Goal: Task Accomplishment & Management: Manage account settings

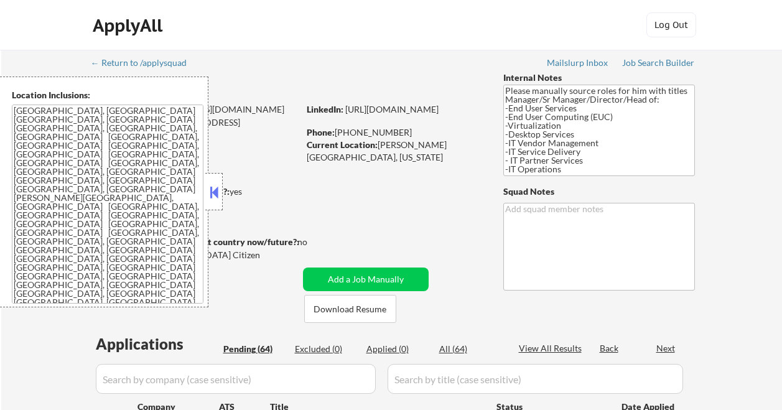
select select ""pending""
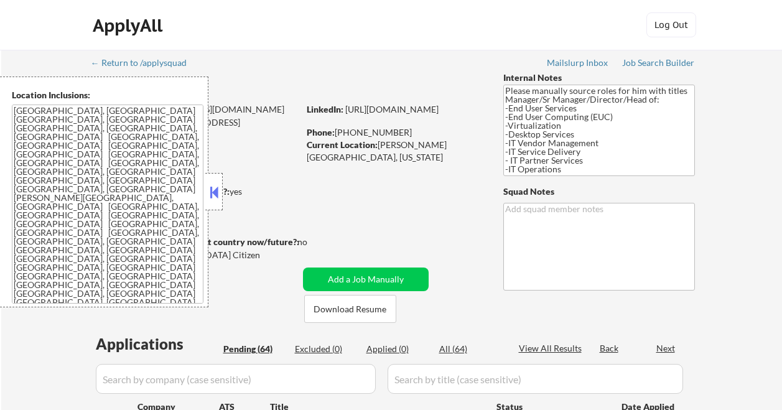
select select ""pending""
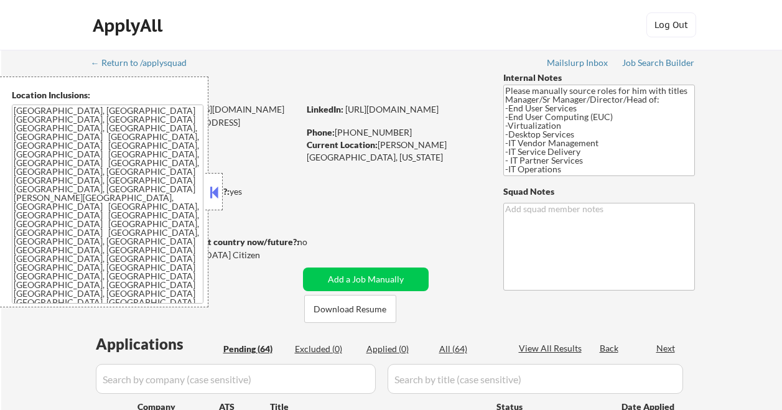
select select ""pending""
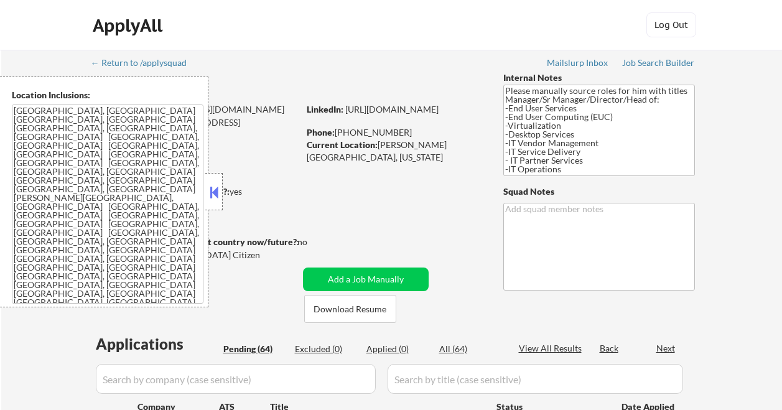
select select ""pending""
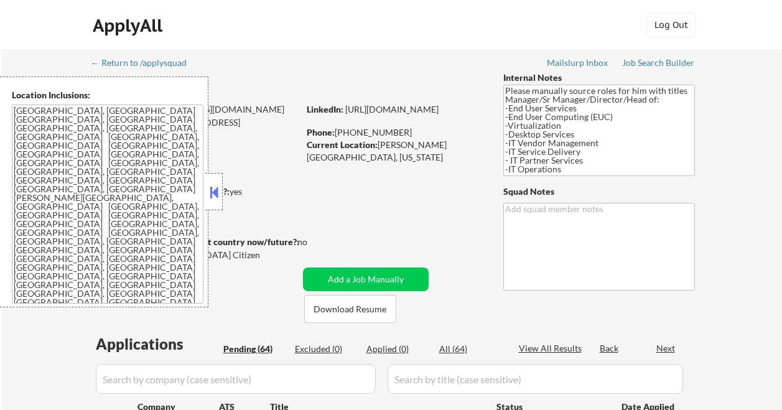
select select ""pending""
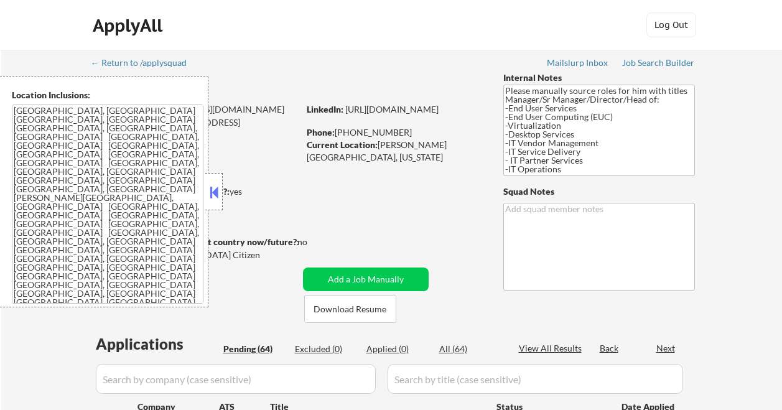
select select ""pending""
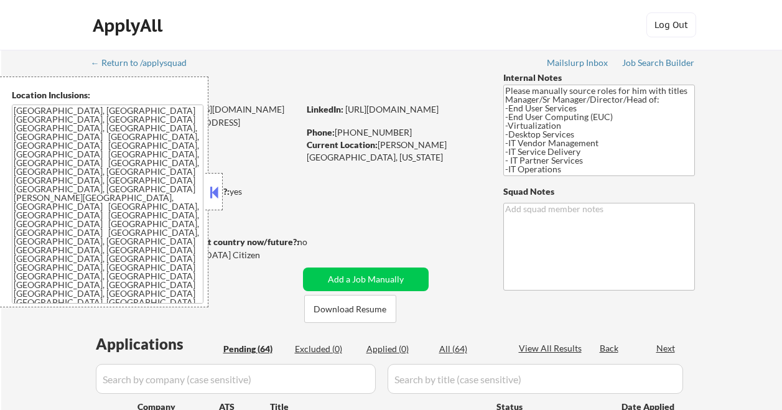
select select ""pending""
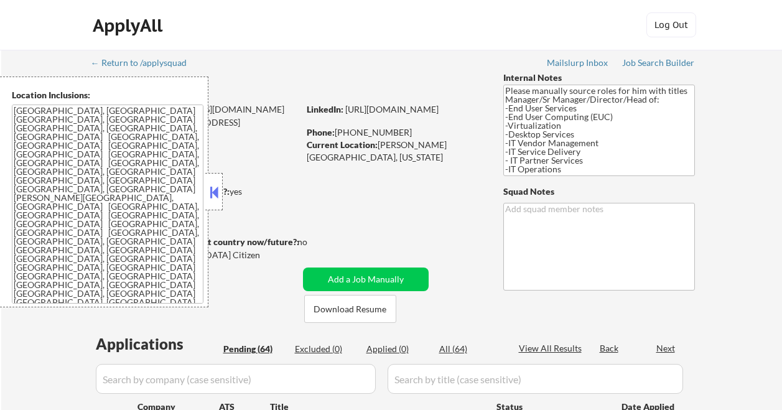
select select ""pending""
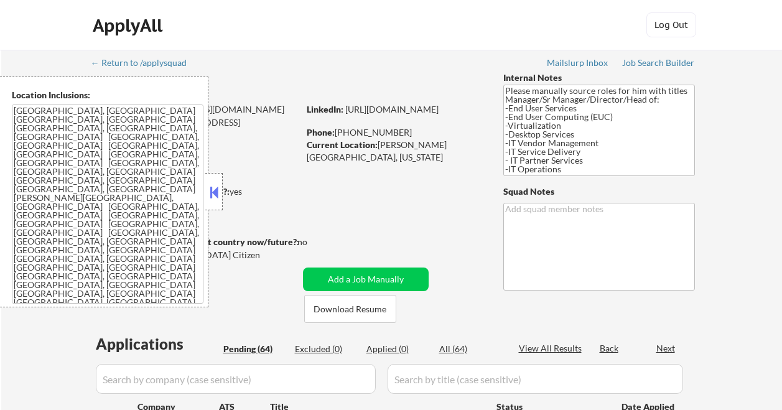
select select ""pending""
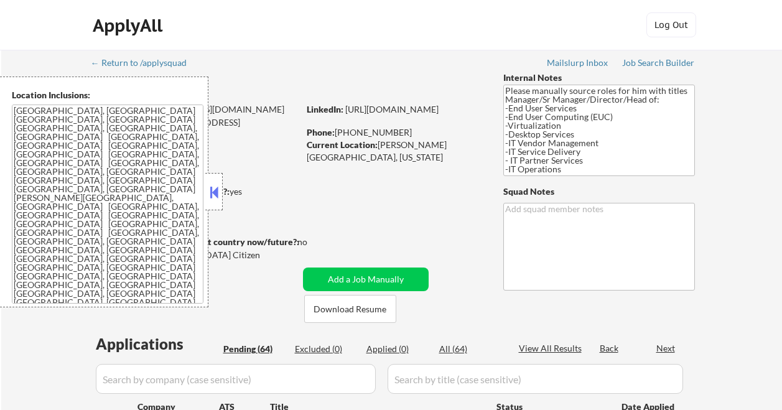
select select ""pending""
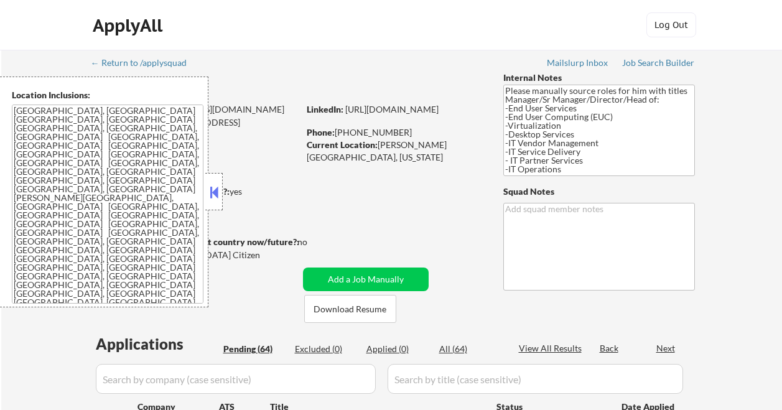
select select ""pending""
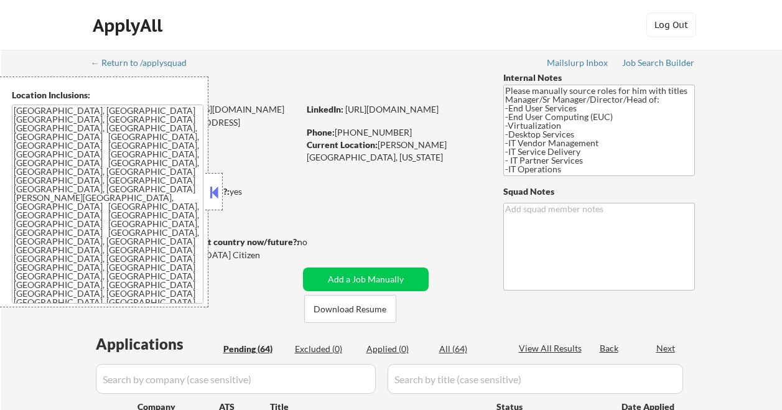
select select ""pending""
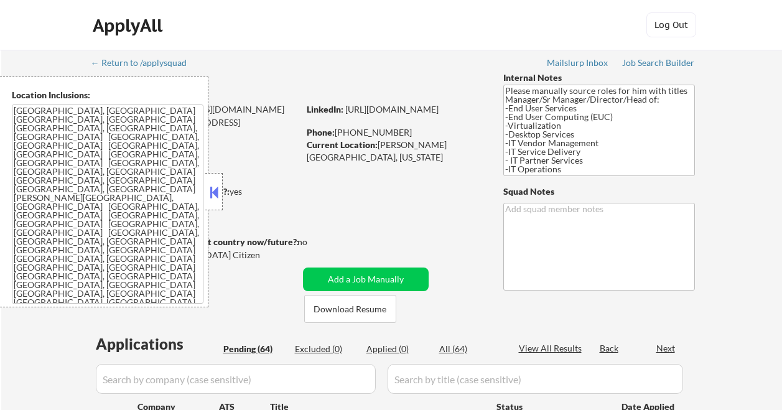
select select ""pending""
